Goal: Transaction & Acquisition: Purchase product/service

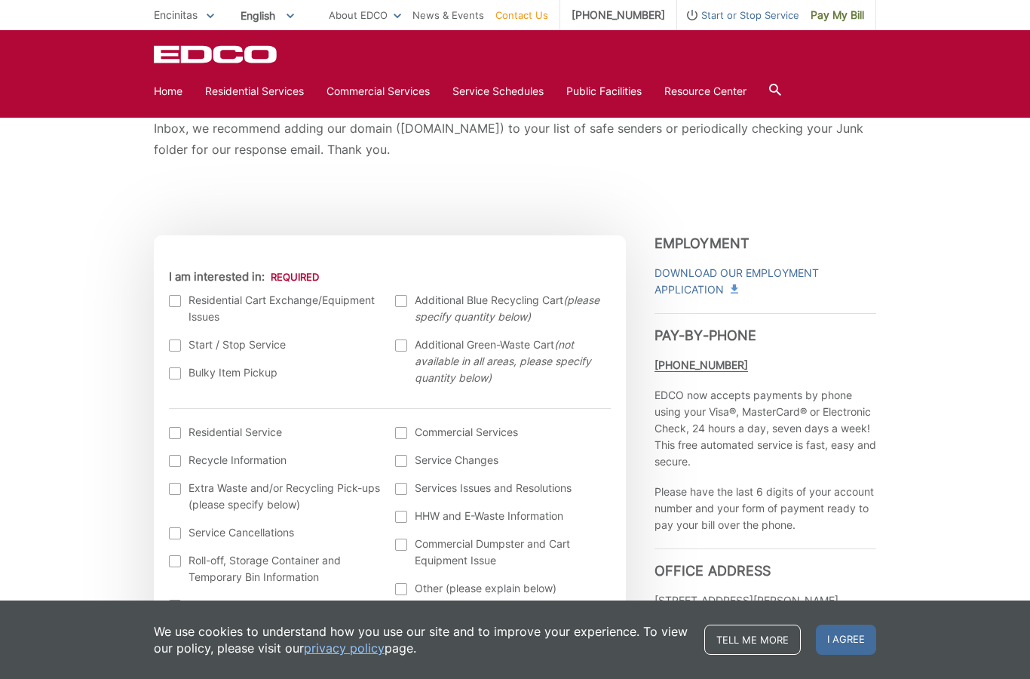
scroll to position [342, 0]
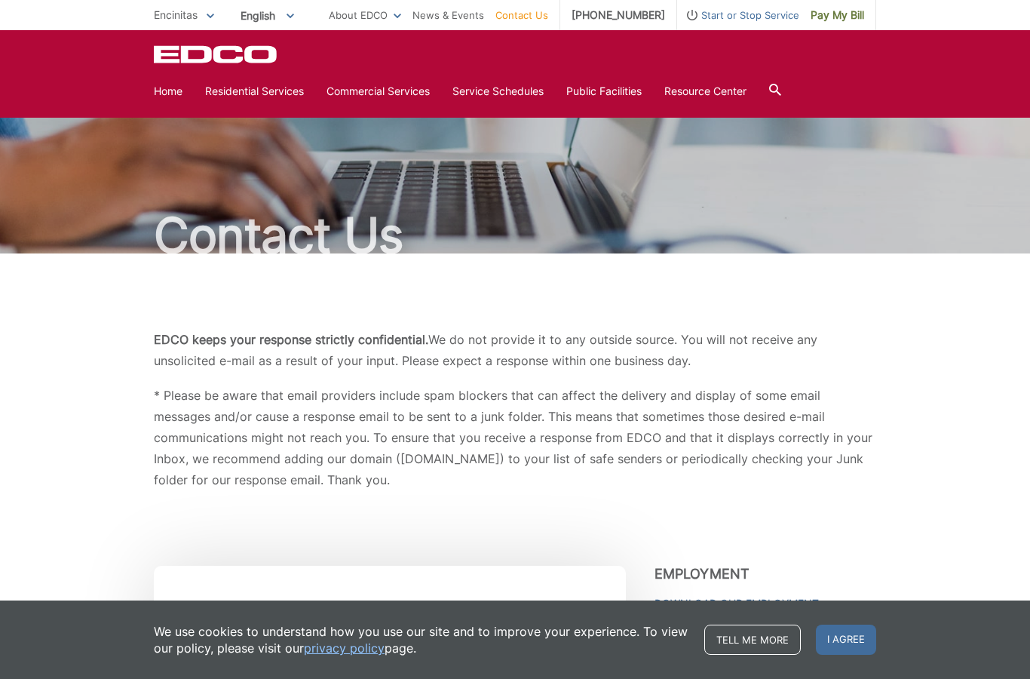
scroll to position [0, 0]
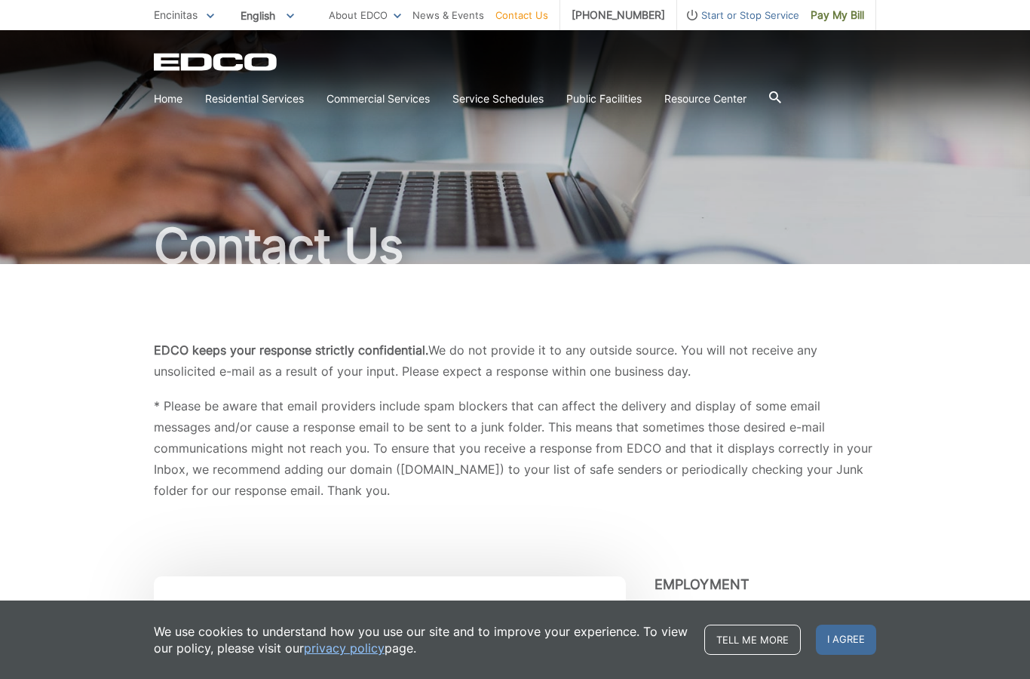
click at [158, 116] on div "Contact Us" at bounding box center [515, 147] width 722 height 234
click at [157, 96] on link "Home" at bounding box center [168, 98] width 29 height 17
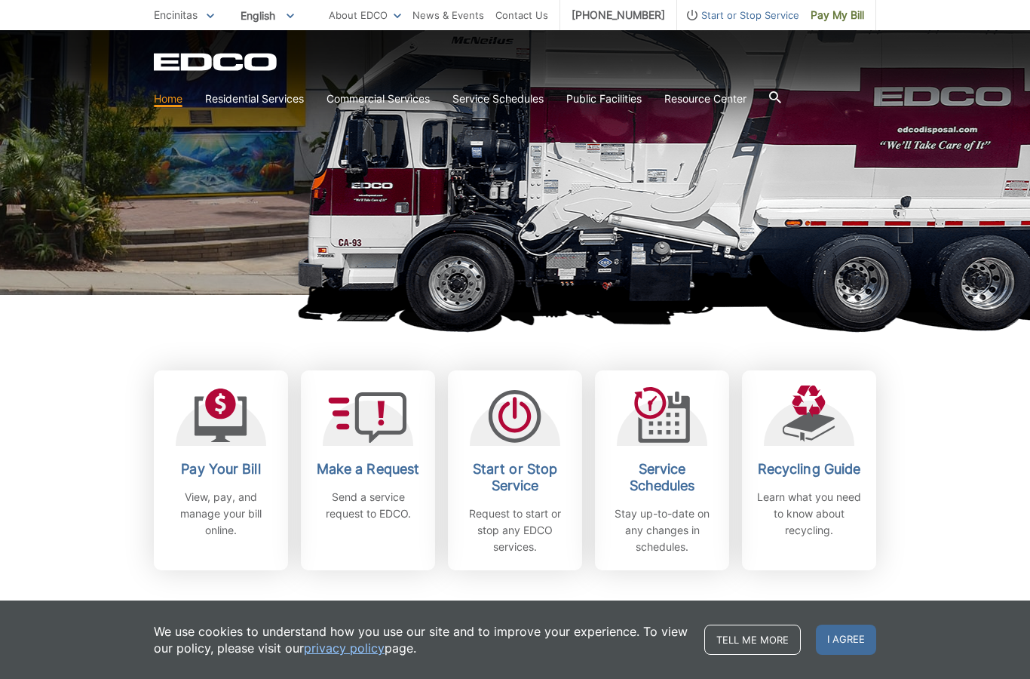
scroll to position [192, 0]
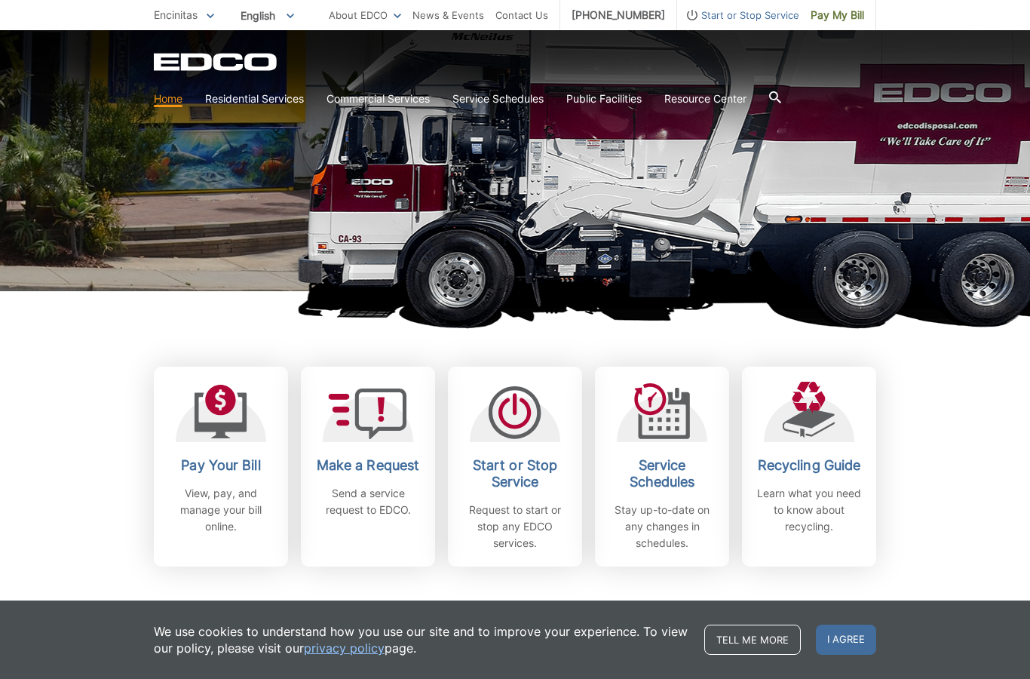
click at [188, 449] on link "Pay Your Bill View, pay, and manage your bill online." at bounding box center [221, 466] width 134 height 200
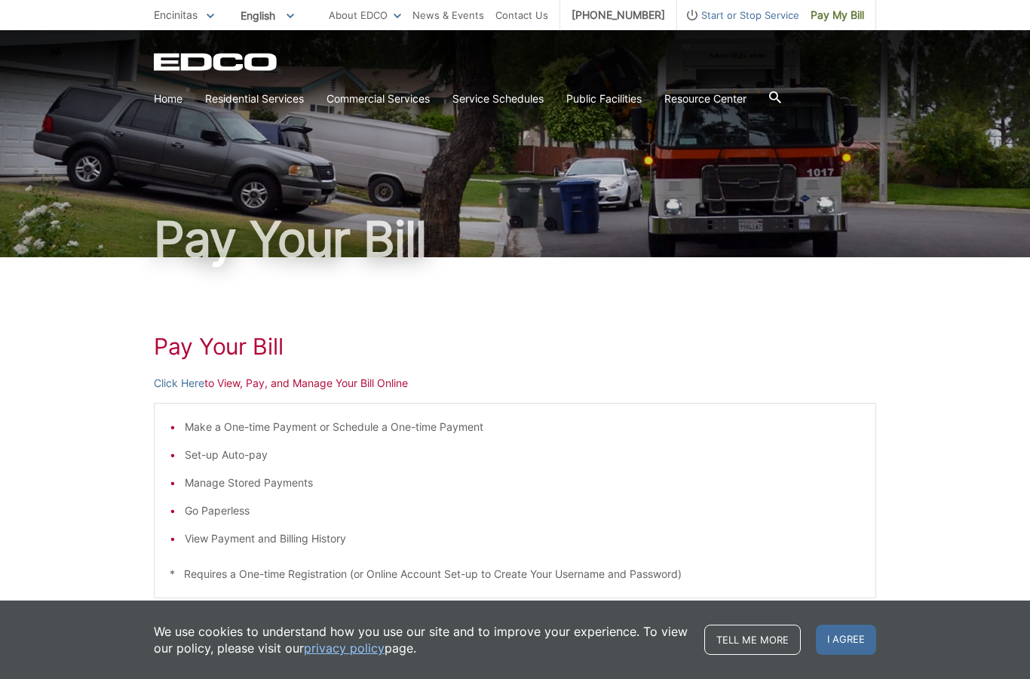
scroll to position [8, 0]
click at [210, 533] on li "View Payment and Billing History" at bounding box center [523, 537] width 676 height 17
click at [204, 533] on li "View Payment and Billing History" at bounding box center [523, 537] width 676 height 17
click at [175, 383] on link "Click Here" at bounding box center [179, 382] width 51 height 17
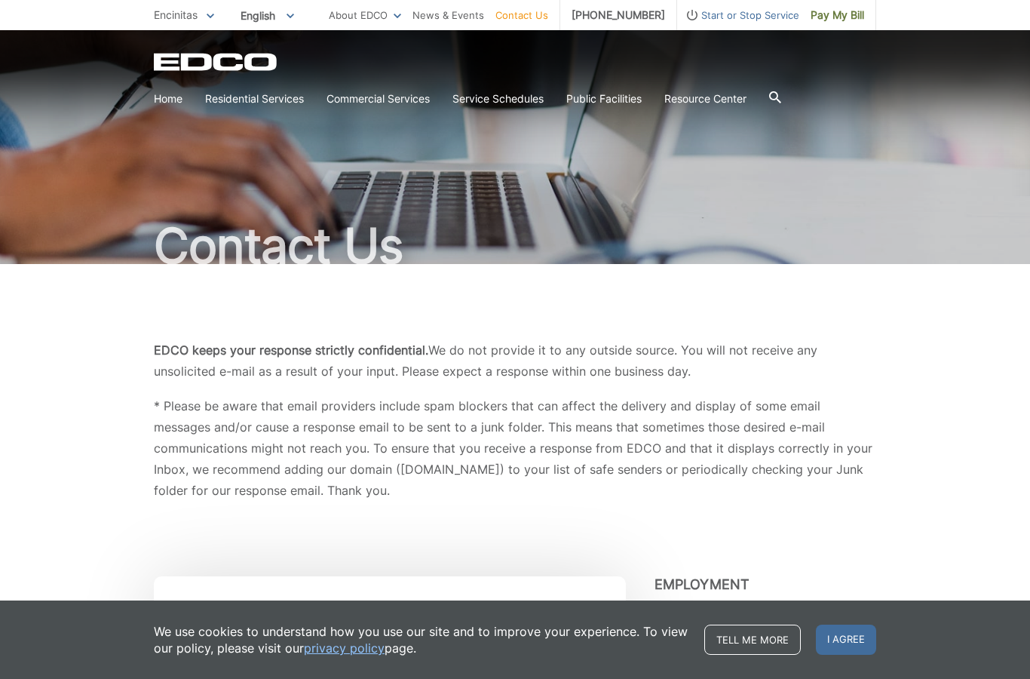
click at [179, 103] on link "Home" at bounding box center [168, 98] width 29 height 17
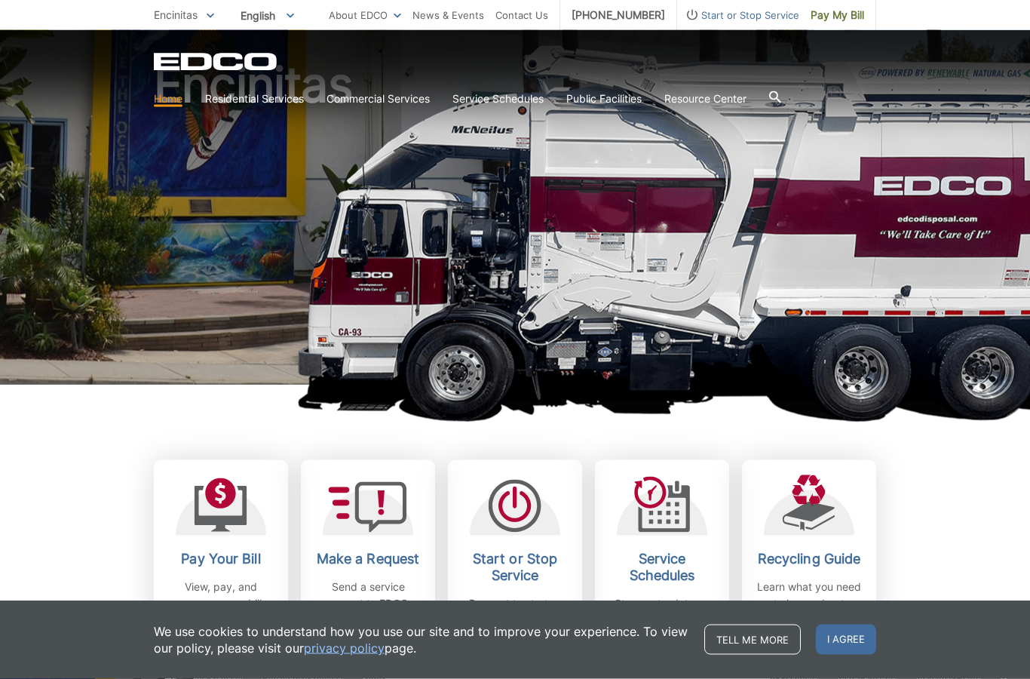
scroll to position [127, 0]
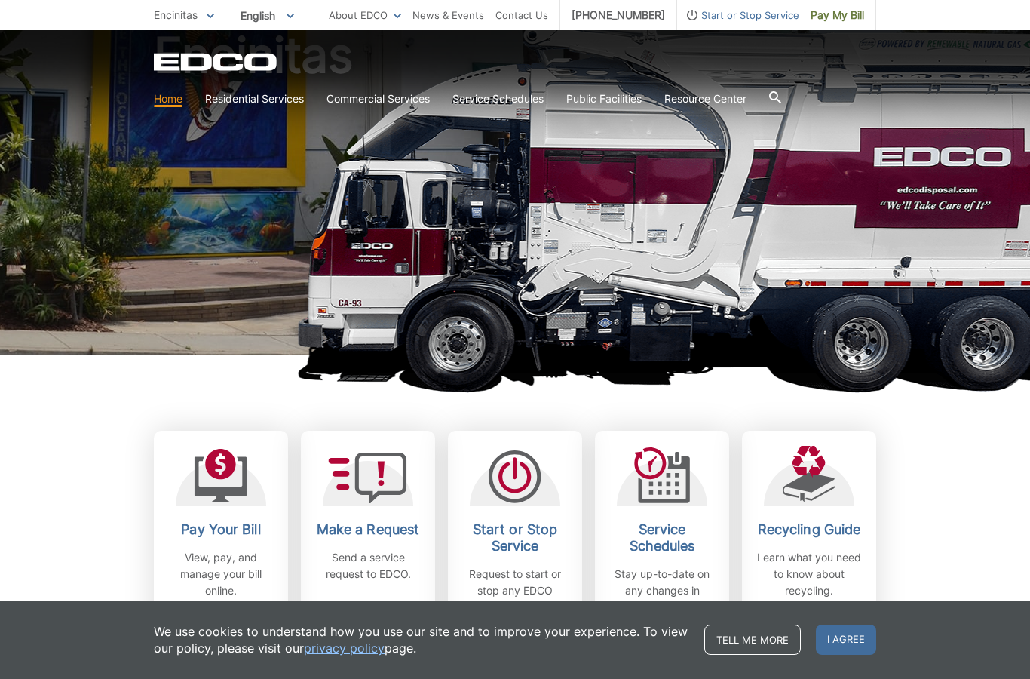
click at [219, 482] on icon at bounding box center [221, 476] width 53 height 54
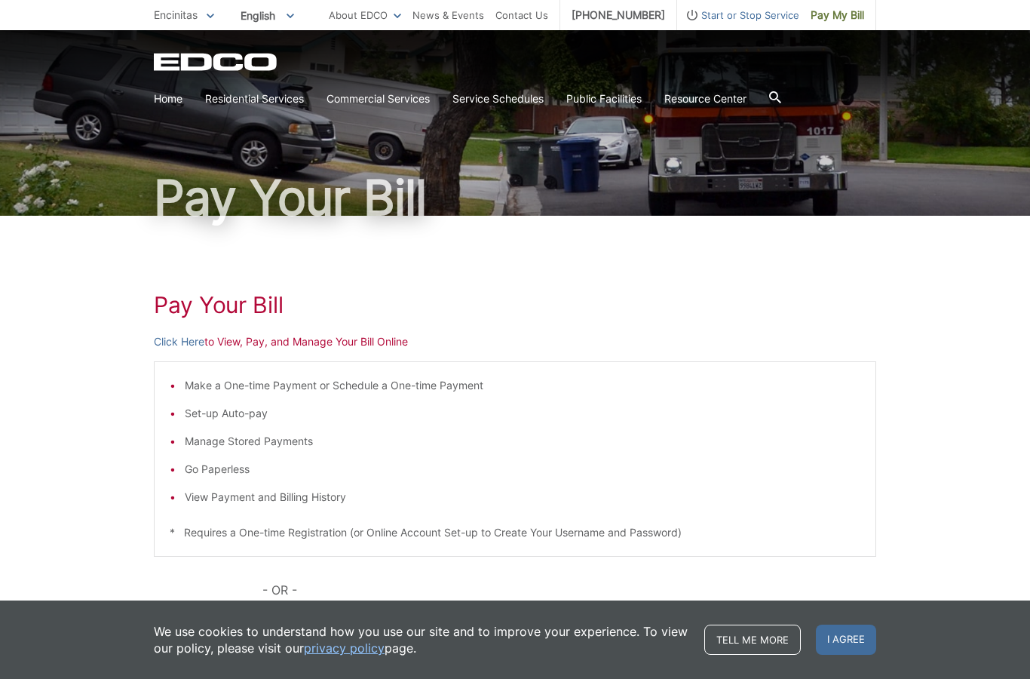
scroll to position [53, 0]
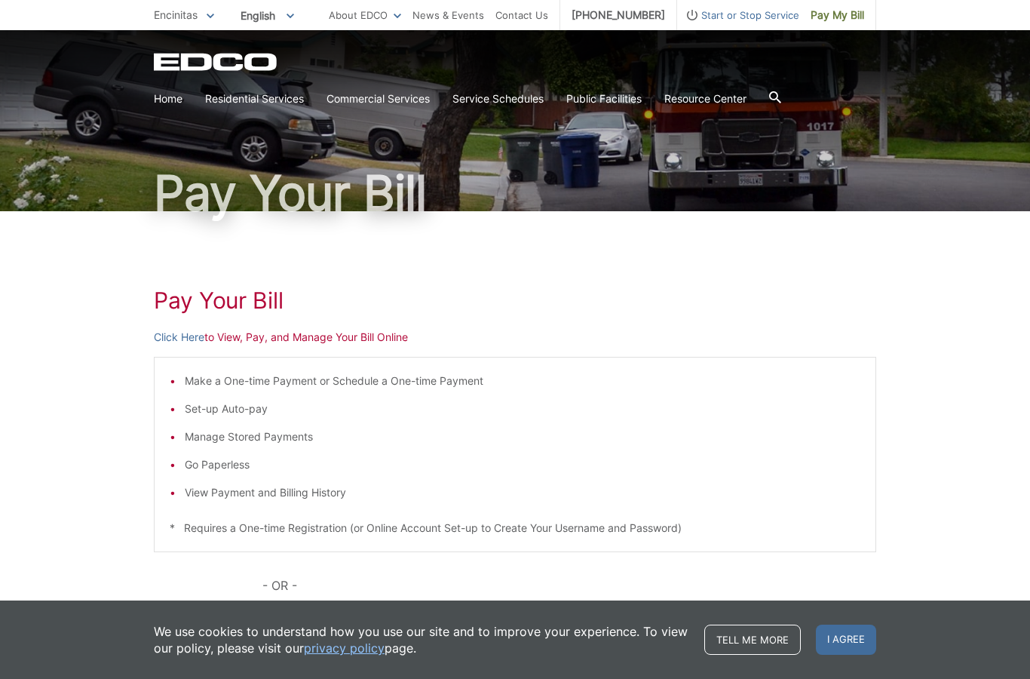
click at [204, 497] on li "View Payment and Billing History" at bounding box center [523, 492] width 676 height 17
click at [210, 488] on li "View Payment and Billing History" at bounding box center [523, 492] width 676 height 17
click at [228, 501] on div "Make a One-time Payment or Schedule a One-time Payment Set-up Auto-pay Manage S…" at bounding box center [515, 454] width 722 height 195
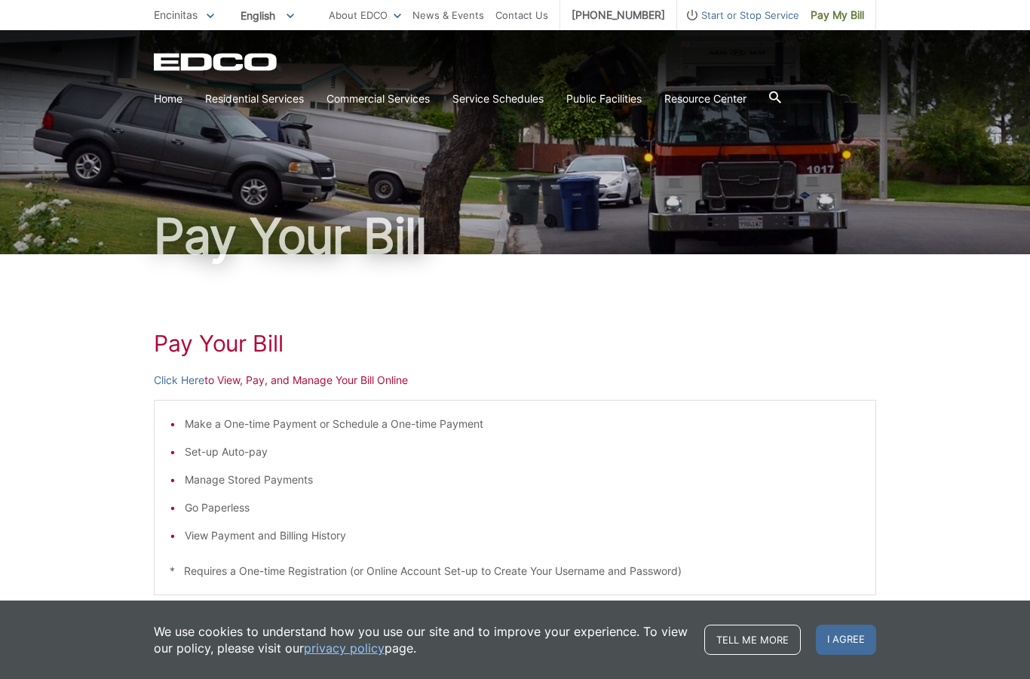
scroll to position [17, 0]
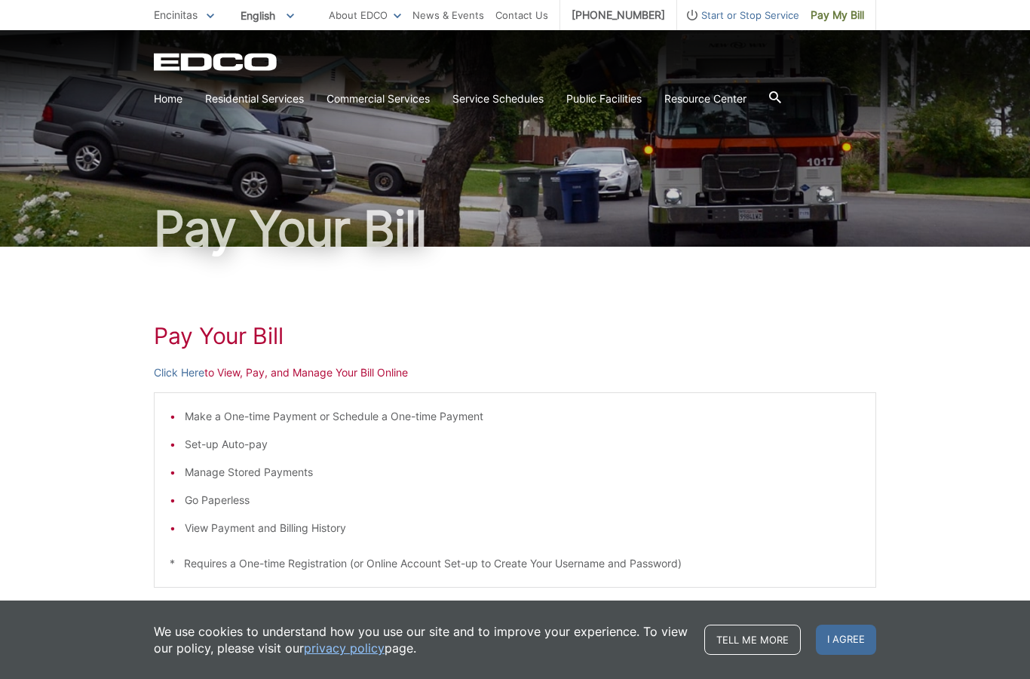
click at [179, 369] on link "Click Here" at bounding box center [179, 372] width 51 height 17
